Goal: Task Accomplishment & Management: Complete application form

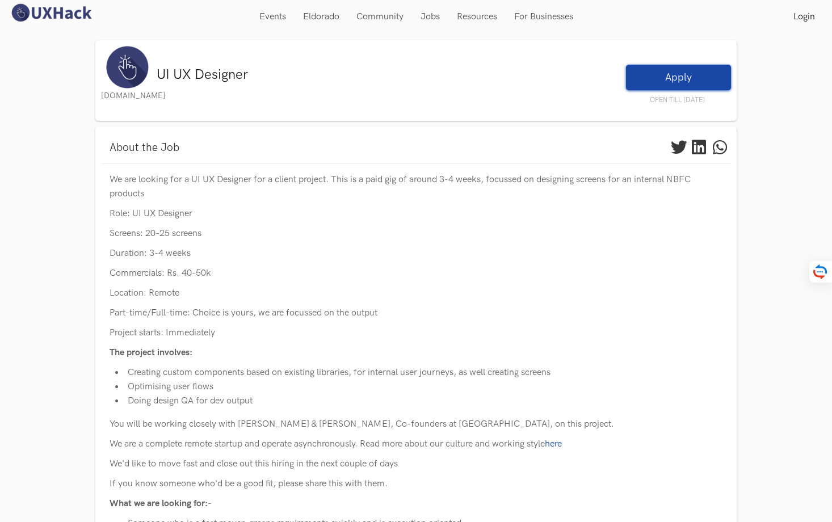
scroll to position [259, 0]
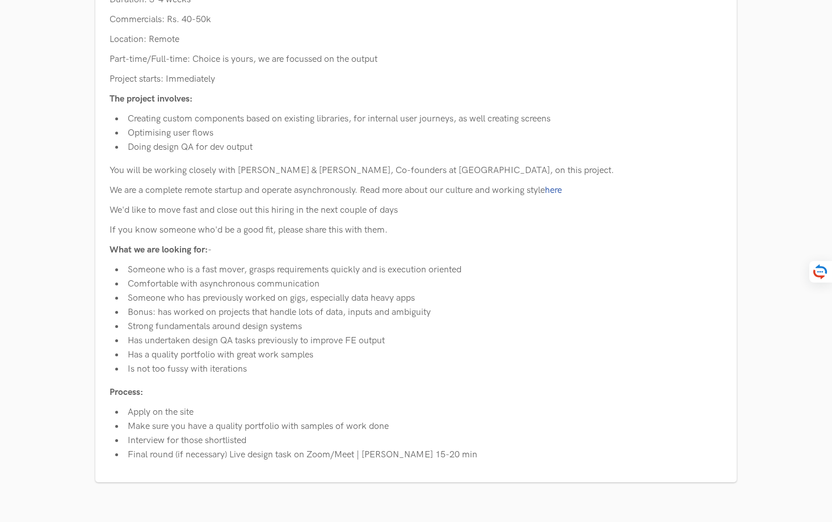
click at [537, 277] on li "Comfortable with asynchronous communication" at bounding box center [418, 284] width 607 height 14
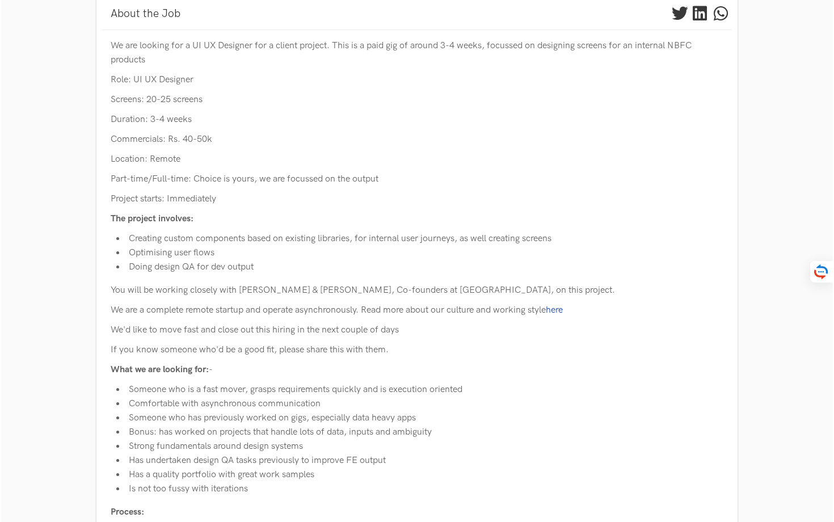
scroll to position [0, 0]
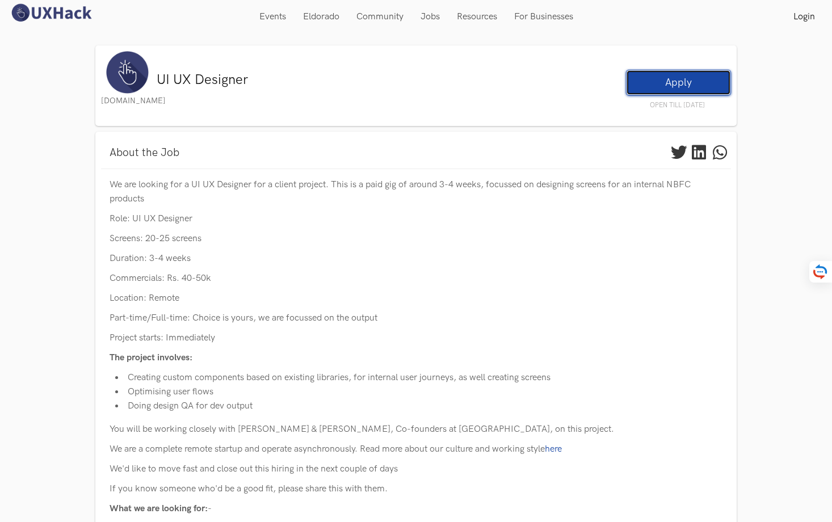
click at [666, 75] on link "Apply" at bounding box center [678, 83] width 105 height 26
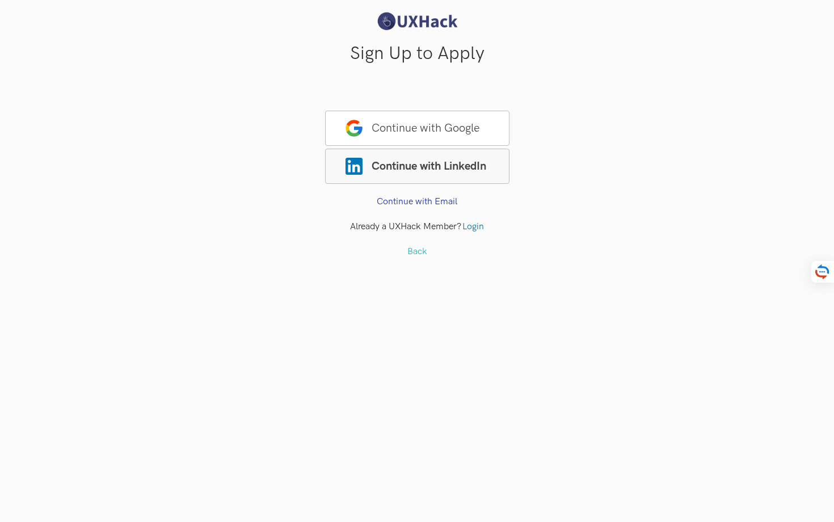
click at [484, 156] on span "Continue with LinkedIn" at bounding box center [417, 166] width 184 height 35
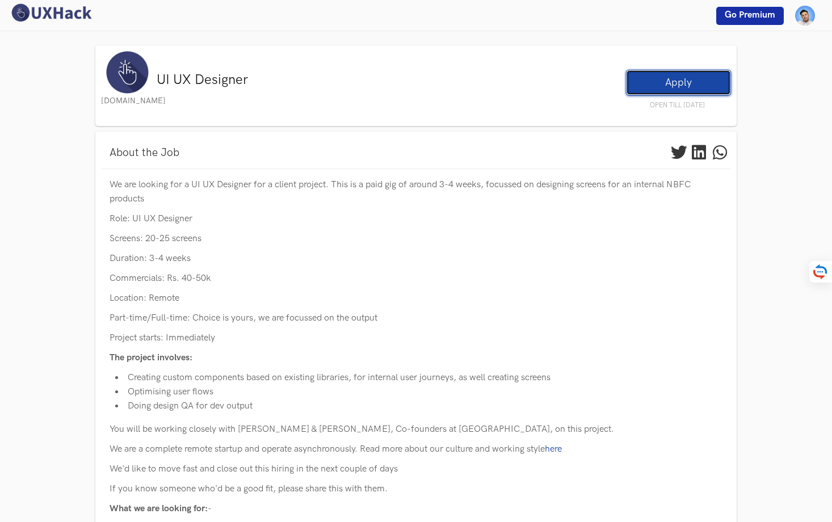
click at [666, 87] on link "Apply" at bounding box center [678, 83] width 105 height 26
